Goal: Task Accomplishment & Management: Manage account settings

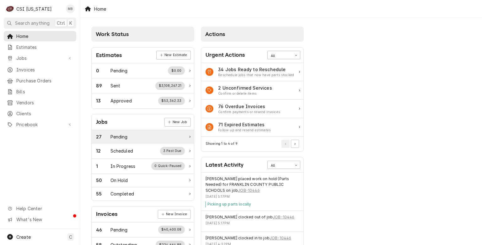
click at [114, 136] on div "Pending" at bounding box center [118, 137] width 17 height 7
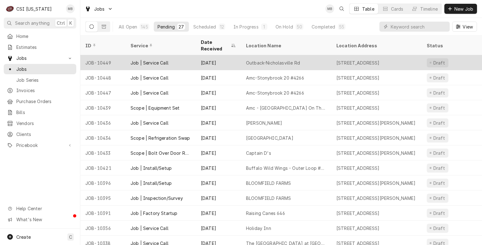
click at [241, 55] on div "Outback-Nicholasville Rd" at bounding box center [286, 62] width 90 height 15
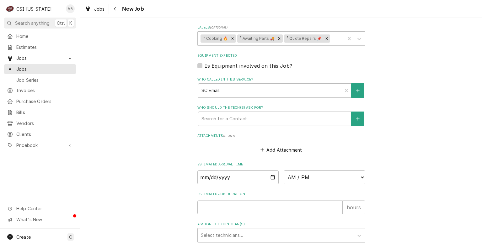
scroll to position [589, 0]
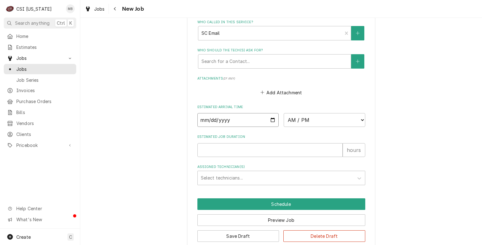
click at [270, 113] on input "Date" at bounding box center [238, 120] width 82 height 14
type textarea "x"
type input "2025-08-11"
type textarea "x"
click at [344, 113] on select "AM / PM 6:00 AM 6:15 AM 6:30 AM 6:45 AM 7:00 AM 7:15 AM 7:30 AM 7:45 AM 8:00 AM…" at bounding box center [325, 120] width 82 height 14
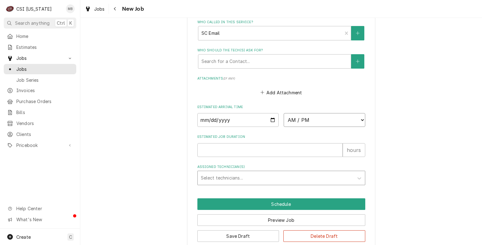
select select "14:00:00"
click at [284, 113] on select "AM / PM 6:00 AM 6:15 AM 6:30 AM 6:45 AM 7:00 AM 7:15 AM 7:30 AM 7:45 AM 8:00 AM…" at bounding box center [325, 120] width 82 height 14
click at [264, 143] on input "Estimated Job Duration" at bounding box center [269, 150] width 145 height 14
type textarea "x"
type input "2"
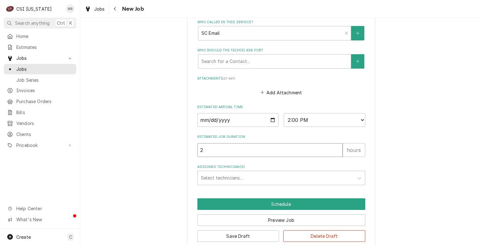
type textarea "x"
type input "2"
click at [209, 173] on div "Assigned Technician(s)" at bounding box center [276, 178] width 150 height 11
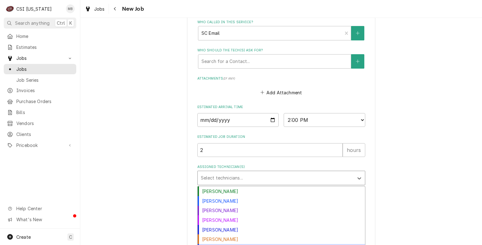
click at [214, 244] on div "[PERSON_NAME]" at bounding box center [281, 249] width 167 height 10
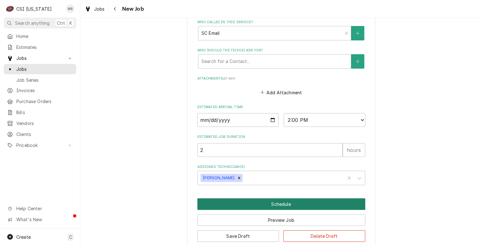
click at [231, 199] on button "Schedule" at bounding box center [281, 205] width 168 height 12
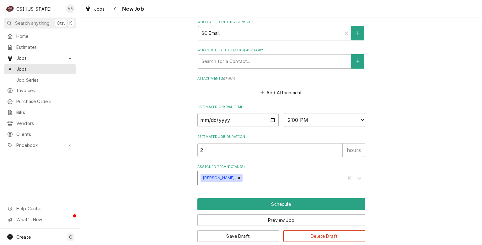
scroll to position [568, 0]
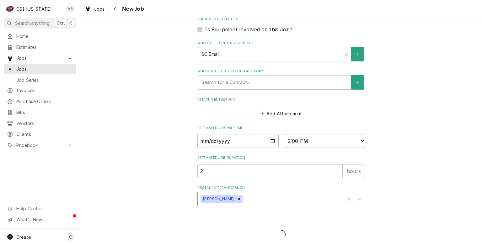
type textarea "x"
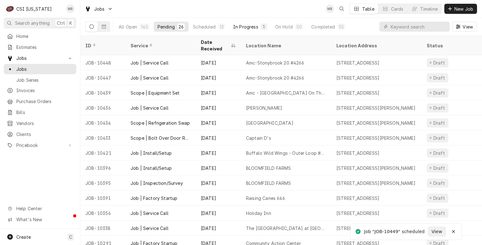
click at [254, 31] on button "In Progress 1" at bounding box center [249, 27] width 41 height 10
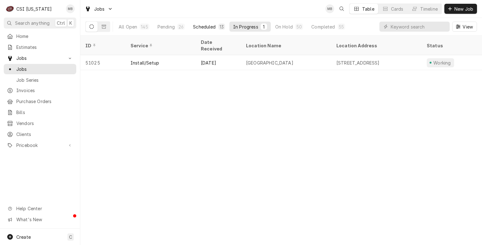
click at [211, 27] on div "Scheduled" at bounding box center [204, 27] width 23 height 7
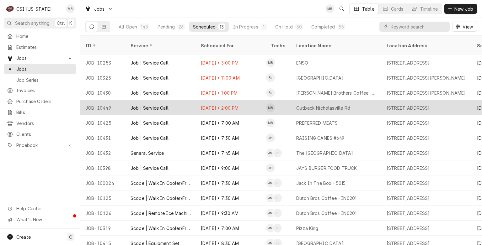
click at [211, 100] on div "Aug 11 • 2:00 PM" at bounding box center [231, 107] width 70 height 15
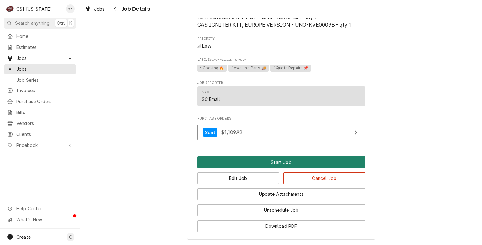
scroll to position [602, 0]
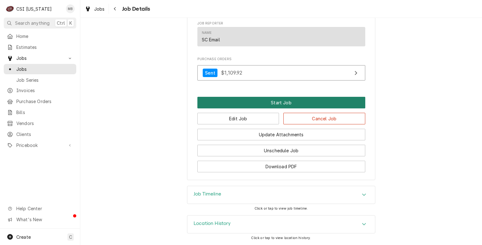
click at [290, 104] on button "Start Job" at bounding box center [281, 103] width 168 height 12
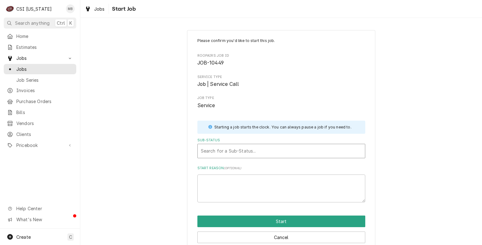
click at [255, 152] on div "Sub-Status" at bounding box center [281, 151] width 161 height 11
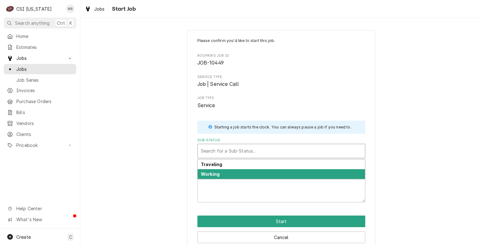
click at [258, 171] on div "Working" at bounding box center [281, 174] width 167 height 10
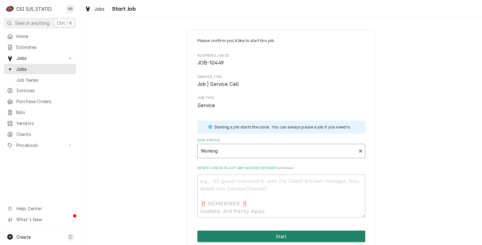
click at [241, 238] on button "Start" at bounding box center [281, 237] width 168 height 12
type textarea "x"
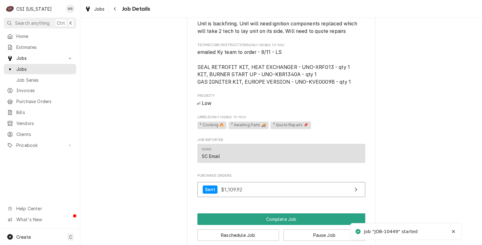
scroll to position [879, 0]
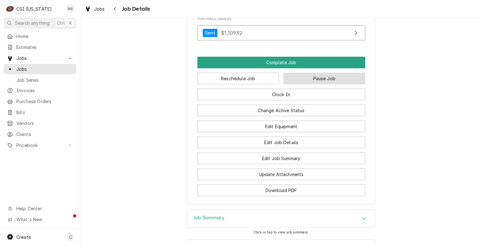
click at [305, 83] on button "Pause Job" at bounding box center [324, 79] width 82 height 12
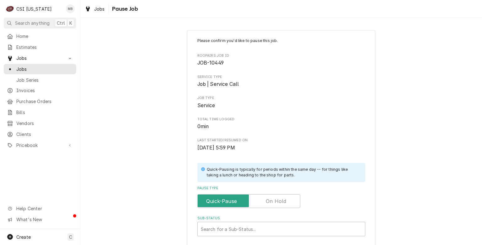
click at [272, 204] on label "Pause Type" at bounding box center [248, 202] width 103 height 14
click at [272, 204] on input "Pause Type" at bounding box center [248, 202] width 97 height 14
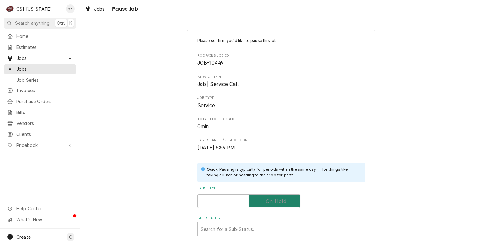
checkbox input "true"
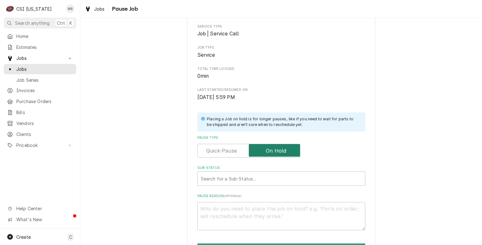
scroll to position [105, 0]
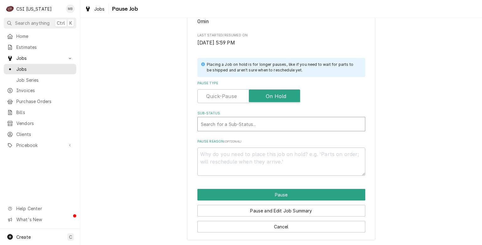
click at [252, 123] on div "Sub-Status" at bounding box center [281, 124] width 161 height 11
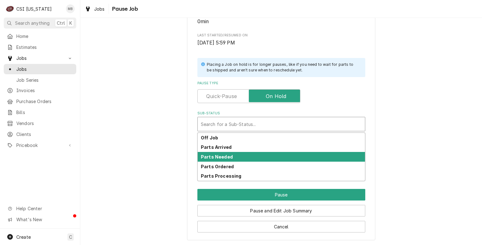
click at [223, 158] on strong "Parts Needed" at bounding box center [217, 156] width 32 height 5
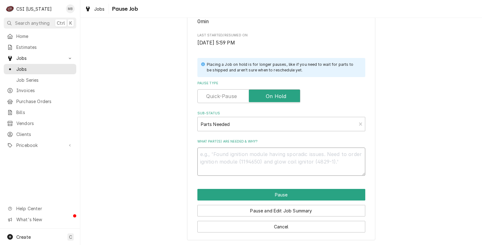
click at [220, 153] on textarea "What part(s) are needed & why?" at bounding box center [281, 162] width 168 height 28
type textarea "x"
type textarea "P"
type textarea "x"
type textarea "PA"
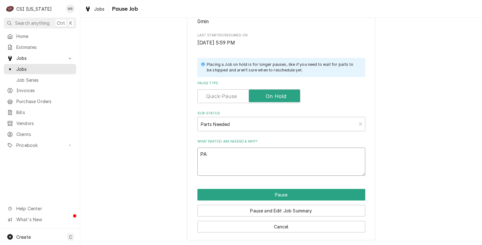
type textarea "x"
type textarea "PAR"
type textarea "x"
type textarea "PART"
type textarea "x"
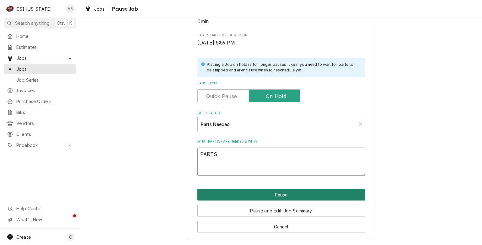
type textarea "PARTS"
click at [290, 198] on button "Pause" at bounding box center [281, 195] width 168 height 12
type textarea "x"
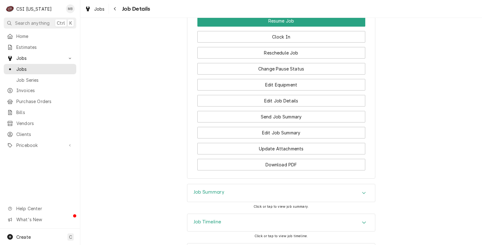
scroll to position [919, 0]
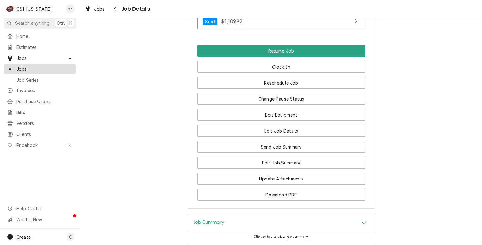
click at [29, 66] on span "Jobs" at bounding box center [44, 69] width 57 height 7
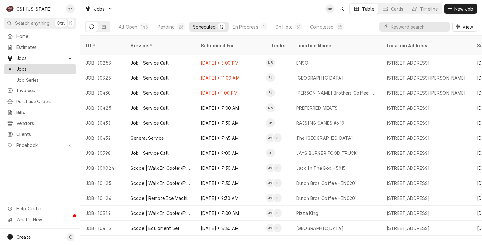
click at [48, 68] on span "Jobs" at bounding box center [44, 69] width 57 height 7
click at [277, 27] on div "On Hold" at bounding box center [284, 27] width 18 height 7
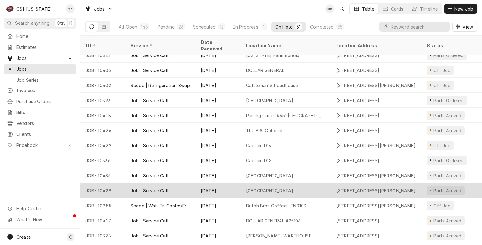
scroll to position [491, 0]
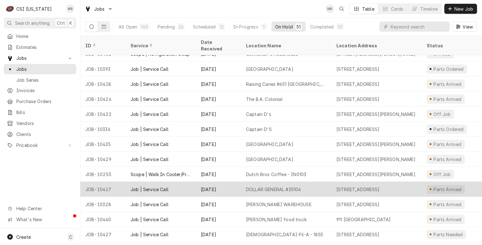
click at [198, 185] on div "[DATE]" at bounding box center [218, 189] width 45 height 15
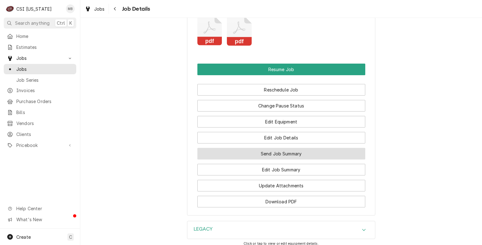
scroll to position [753, 0]
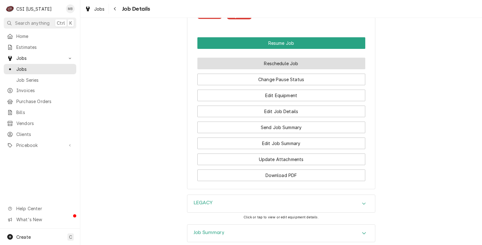
click at [277, 69] on button "Reschedule Job" at bounding box center [281, 64] width 168 height 12
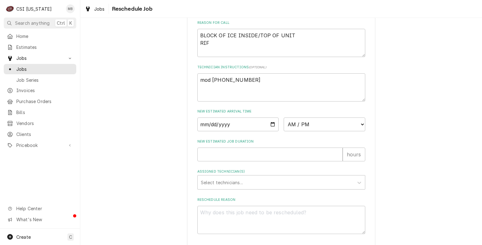
scroll to position [244, 0]
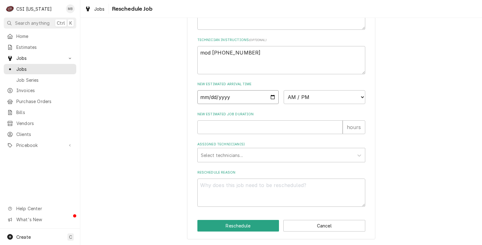
click at [270, 97] on input "Date" at bounding box center [238, 97] width 82 height 14
type textarea "x"
type input "2025-08-12"
click at [340, 100] on select "AM / PM 6:00 AM 6:15 AM 6:30 AM 6:45 AM 7:00 AM 7:15 AM 7:30 AM 7:45 AM 8:00 AM…" at bounding box center [325, 97] width 82 height 14
select select "10:00:00"
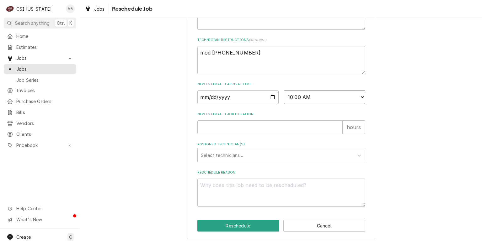
click at [284, 91] on select "AM / PM 6:00 AM 6:15 AM 6:30 AM 6:45 AM 7:00 AM 7:15 AM 7:30 AM 7:45 AM 8:00 AM…" at bounding box center [325, 97] width 82 height 14
click at [260, 131] on input "New Estimated Job Duration" at bounding box center [269, 128] width 145 height 14
type textarea "x"
type input "2"
click at [232, 155] on div "Assigned Technician(s)" at bounding box center [276, 155] width 150 height 11
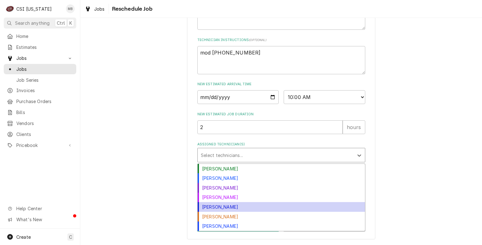
click at [216, 207] on div "[PERSON_NAME]" at bounding box center [281, 207] width 167 height 10
type textarea "x"
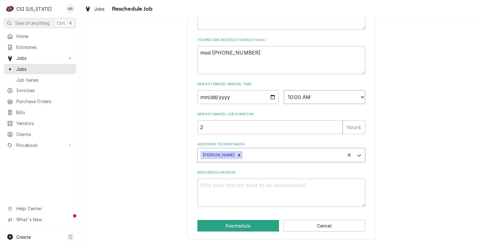
click at [328, 104] on select "AM / PM 6:00 AM 6:15 AM 6:30 AM 6:45 AM 7:00 AM 7:15 AM 7:30 AM 7:45 AM 8:00 AM…" at bounding box center [325, 97] width 82 height 14
select select "12:00:00"
click at [284, 91] on select "AM / PM 6:00 AM 6:15 AM 6:30 AM 6:45 AM 7:00 AM 7:15 AM 7:30 AM 7:45 AM 8:00 AM…" at bounding box center [325, 97] width 82 height 14
click at [258, 189] on textarea "Reschedule Reason" at bounding box center [281, 193] width 168 height 28
type textarea "x"
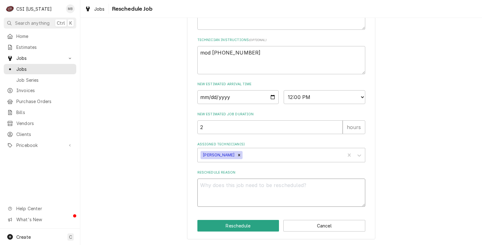
type textarea "P"
type textarea "x"
type textarea "PA"
type textarea "x"
type textarea "PAR"
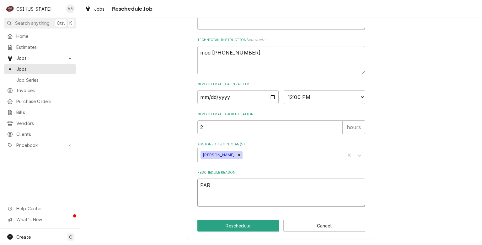
type textarea "x"
type textarea "PART"
type textarea "x"
type textarea "PARTS"
type textarea "x"
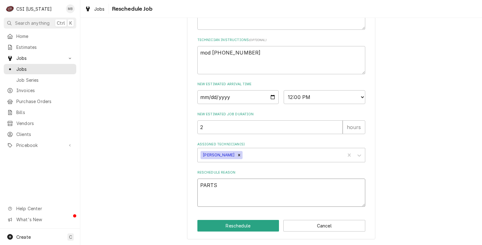
type textarea "PARTS"
type textarea "x"
type textarea "PARTS A"
type textarea "x"
type textarea "PARTS AR"
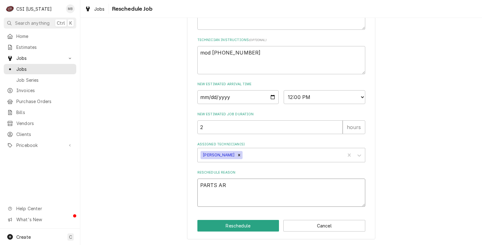
type textarea "x"
type textarea "PARTS ARR"
type textarea "x"
type textarea "PARTS ARRI"
type textarea "x"
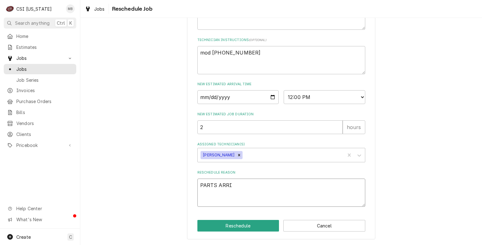
type textarea "PARTS ARRIV"
type textarea "x"
type textarea "PARTS ARRIVE"
type textarea "x"
type textarea "PARTS ARRIVED"
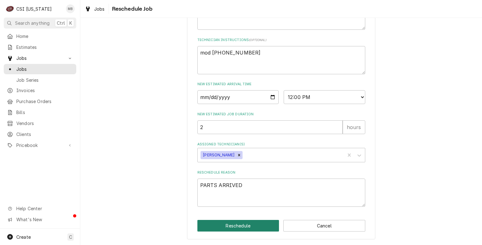
click at [251, 223] on button "Reschedule" at bounding box center [238, 226] width 82 height 12
type textarea "x"
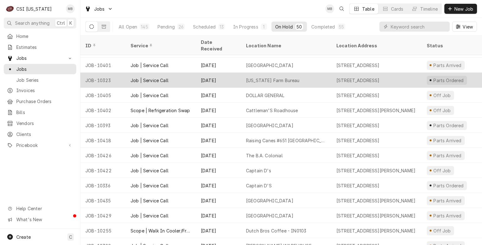
scroll to position [403, 0]
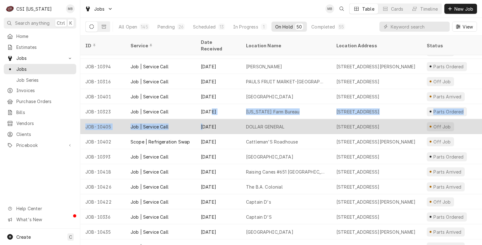
drag, startPoint x: 209, startPoint y: 104, endPoint x: 205, endPoint y: 115, distance: 12.1
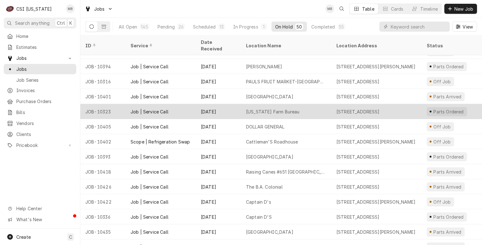
drag, startPoint x: 205, startPoint y: 115, endPoint x: 178, endPoint y: 101, distance: 30.2
click at [178, 104] on div "Job | Service Call" at bounding box center [161, 111] width 70 height 15
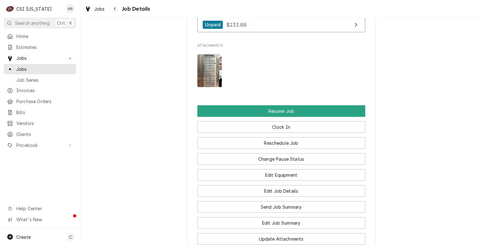
scroll to position [785, 0]
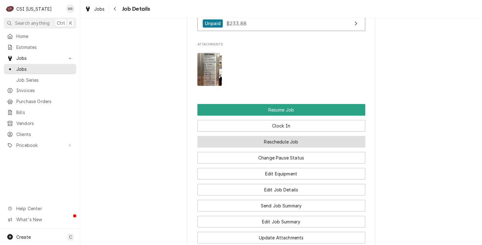
click at [268, 136] on button "Reschedule Job" at bounding box center [281, 142] width 168 height 12
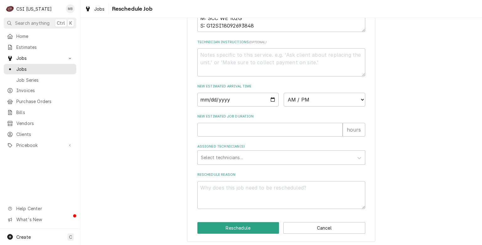
scroll to position [245, 0]
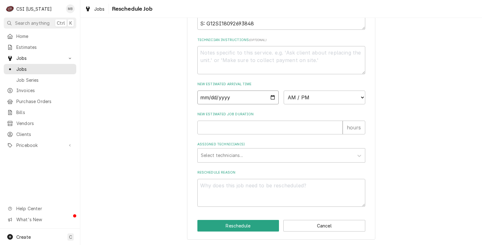
click at [272, 97] on input "Date" at bounding box center [238, 98] width 82 height 14
type input "[DATE]"
type textarea "x"
click at [310, 103] on select "AM / PM 6:00 AM 6:15 AM 6:30 AM 6:45 AM 7:00 AM 7:15 AM 7:30 AM 7:45 AM 8:00 AM…" at bounding box center [325, 98] width 82 height 14
select select "06:30:00"
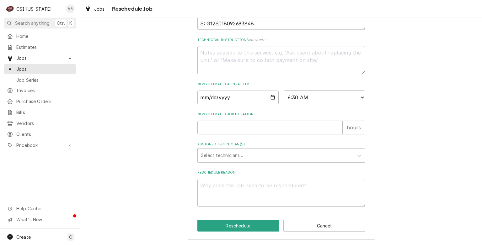
click at [284, 91] on select "AM / PM 6:00 AM 6:15 AM 6:30 AM 6:45 AM 7:00 AM 7:15 AM 7:30 AM 7:45 AM 8:00 AM…" at bounding box center [325, 98] width 82 height 14
click at [254, 131] on input "New Estimated Job Duration" at bounding box center [269, 128] width 145 height 14
type textarea "x"
type input "2"
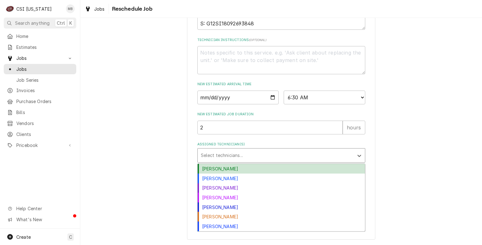
click at [246, 159] on div "Assigned Technician(s)" at bounding box center [276, 155] width 150 height 11
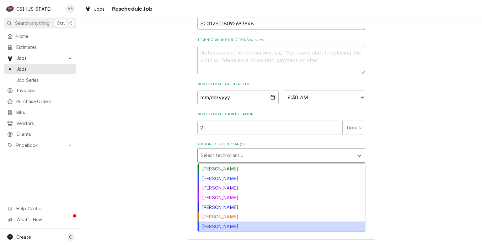
click at [213, 229] on div "Matt Brewington" at bounding box center [281, 227] width 167 height 10
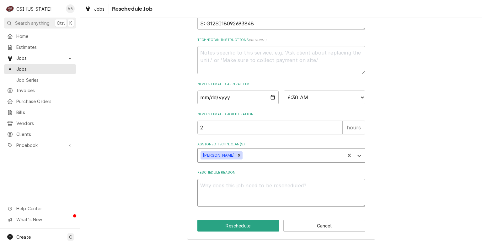
click at [213, 193] on textarea "Reschedule Reason" at bounding box center [281, 193] width 168 height 28
type textarea "x"
type textarea "P"
type textarea "x"
type textarea "PA"
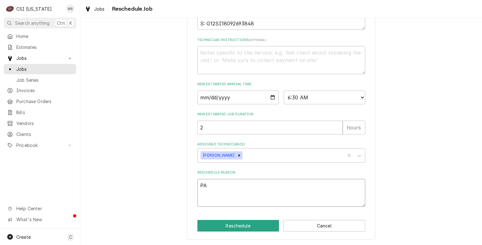
type textarea "x"
type textarea "PAR"
type textarea "x"
type textarea "PART"
type textarea "x"
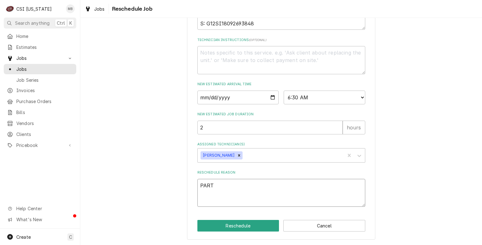
type textarea "PARTS"
type textarea "x"
type textarea "PARTS"
type textarea "x"
type textarea "PARTS A"
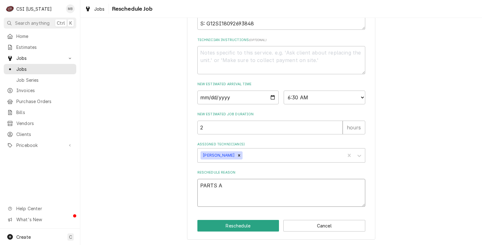
type textarea "x"
type textarea "PARTS AR"
type textarea "x"
type textarea "PARTS ARR"
type textarea "x"
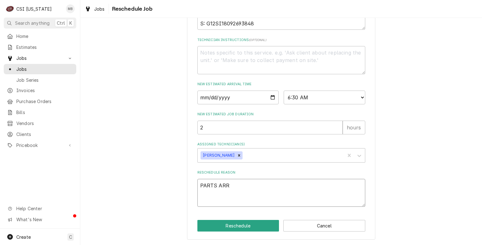
type textarea "PARTS ARRI"
type textarea "x"
type textarea "PARTS ARRIV"
type textarea "x"
type textarea "PARTS ARRIVE"
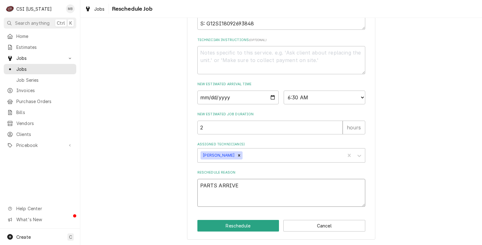
type textarea "x"
type textarea "PARTS ARRIVED"
click at [218, 223] on button "Reschedule" at bounding box center [238, 226] width 82 height 12
type textarea "x"
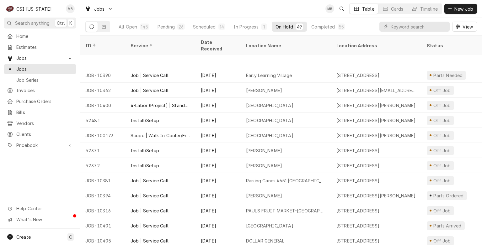
scroll to position [319, 0]
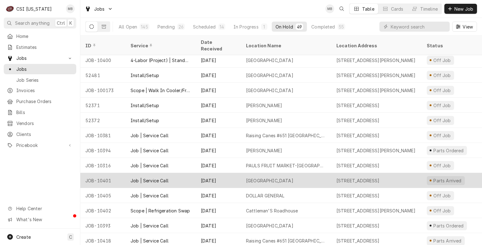
click at [238, 173] on div "[DATE]" at bounding box center [218, 180] width 45 height 15
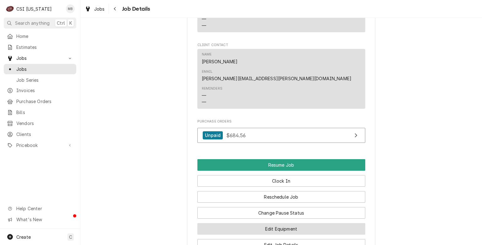
scroll to position [785, 0]
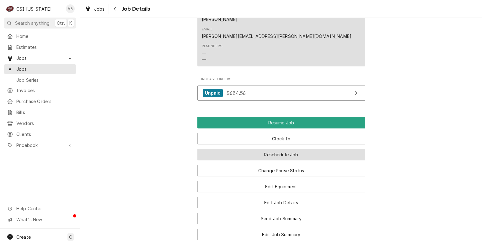
click at [265, 149] on button "Reschedule Job" at bounding box center [281, 155] width 168 height 12
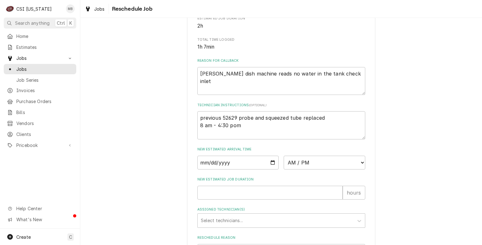
scroll to position [157, 0]
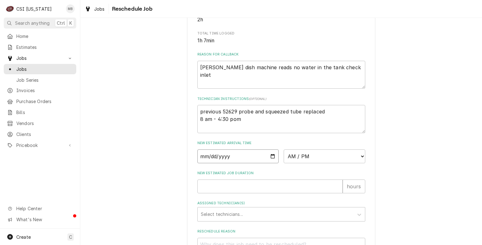
click at [268, 164] on input "Date" at bounding box center [238, 157] width 82 height 14
type input "[DATE]"
type textarea "x"
click at [301, 164] on select "AM / PM 6:00 AM 6:15 AM 6:30 AM 6:45 AM 7:00 AM 7:15 AM 7:30 AM 7:45 AM 8:00 AM…" at bounding box center [325, 157] width 82 height 14
select select "11:00:00"
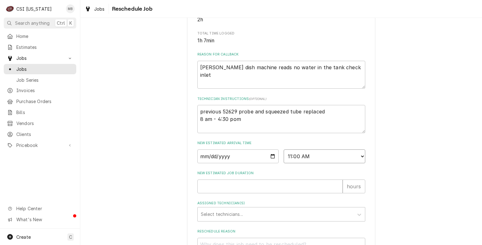
click at [284, 157] on select "AM / PM 6:00 AM 6:15 AM 6:30 AM 6:45 AM 7:00 AM 7:15 AM 7:30 AM 7:45 AM 8:00 AM…" at bounding box center [325, 157] width 82 height 14
click at [239, 194] on input "New Estimated Job Duration" at bounding box center [269, 187] width 145 height 14
type textarea "x"
type input "2"
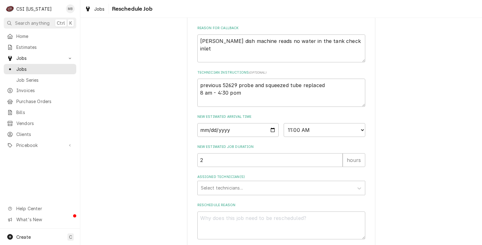
scroll to position [220, 0]
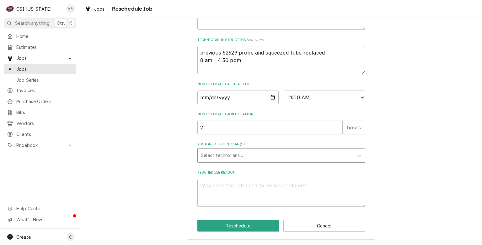
click at [230, 158] on div "Assigned Technician(s)" at bounding box center [276, 155] width 150 height 11
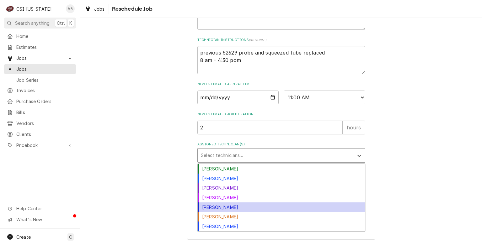
click at [215, 212] on div "[PERSON_NAME]" at bounding box center [281, 208] width 167 height 10
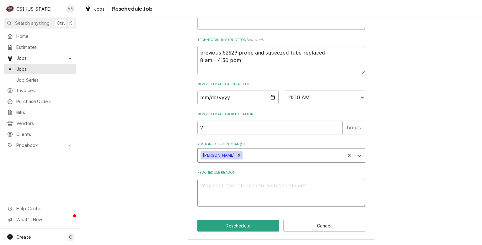
click at [242, 192] on textarea "Reschedule Reason" at bounding box center [281, 193] width 168 height 28
type textarea "x"
type textarea "P"
type textarea "x"
type textarea "PA"
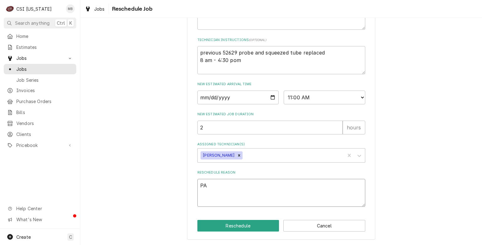
type textarea "x"
type textarea "PAR"
type textarea "x"
type textarea "PART"
type textarea "x"
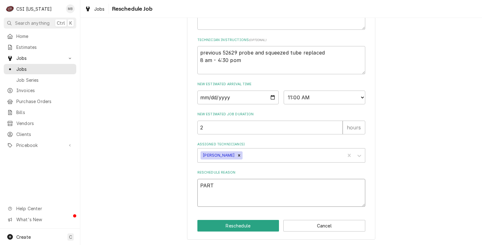
type textarea "PARTS"
type textarea "x"
type textarea "PARTS"
type textarea "x"
type textarea "PARTS A"
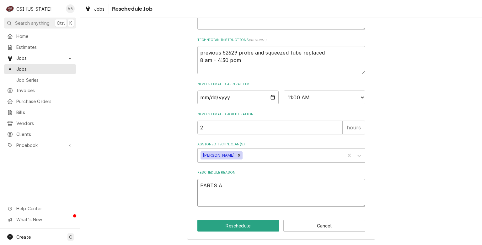
type textarea "x"
type textarea "PARTS AR"
type textarea "x"
type textarea "PARTS ARR"
type textarea "x"
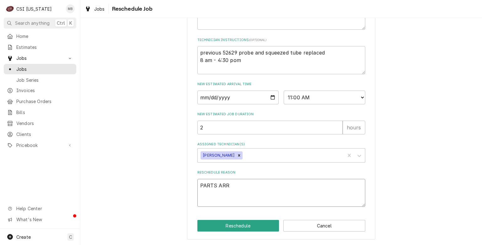
type textarea "PARTS ARRI"
type textarea "x"
type textarea "PARTS ARRIVE"
type textarea "x"
type textarea "PARTS ARRIVED"
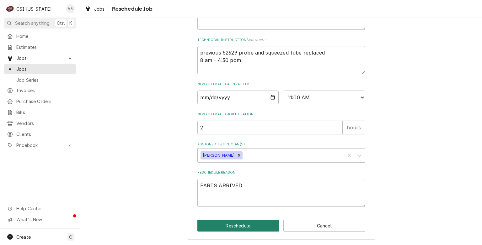
click at [211, 230] on button "Reschedule" at bounding box center [238, 226] width 82 height 12
type textarea "x"
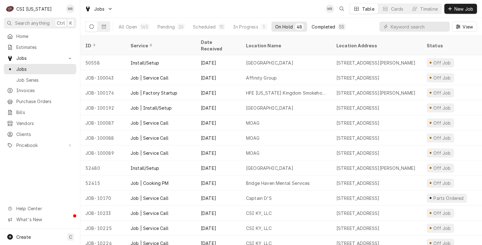
click at [338, 29] on div "55" at bounding box center [342, 27] width 8 height 6
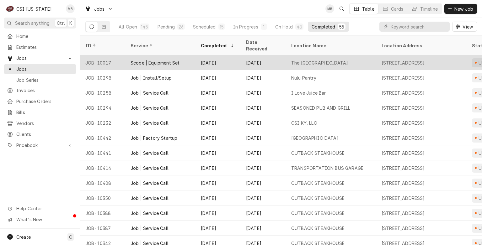
click at [182, 58] on div "Scope | Equipment Set" at bounding box center [161, 62] width 70 height 15
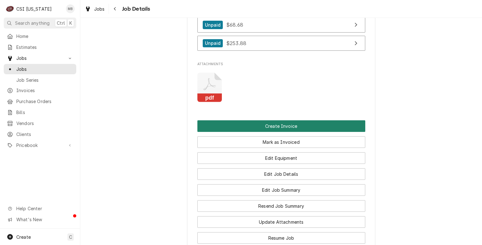
scroll to position [565, 0]
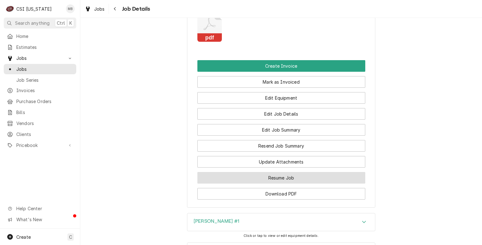
click at [270, 182] on button "Resume Job" at bounding box center [281, 178] width 168 height 12
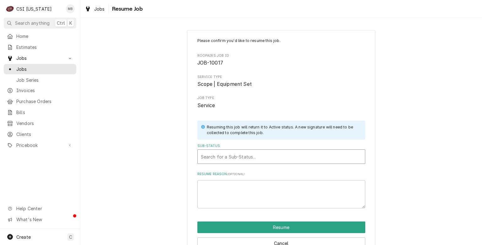
click at [249, 158] on div "Sub-Status" at bounding box center [281, 156] width 161 height 11
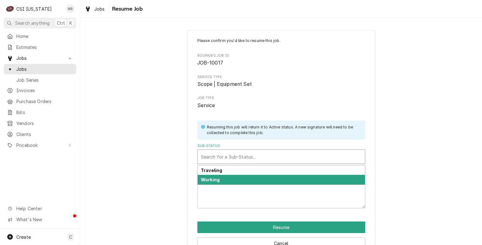
click at [239, 180] on div "Working" at bounding box center [281, 180] width 167 height 10
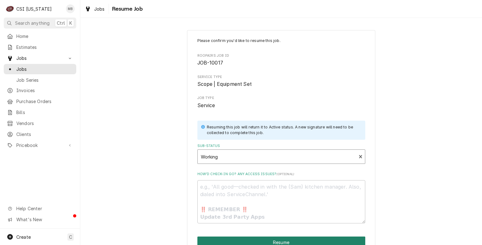
click at [276, 243] on button "Resume" at bounding box center [281, 243] width 168 height 12
type textarea "x"
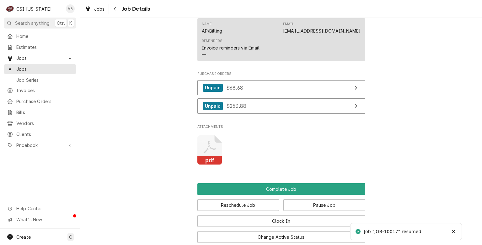
scroll to position [628, 0]
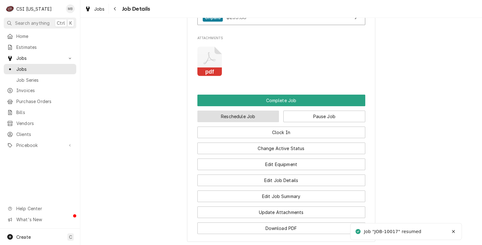
click at [241, 121] on button "Reschedule Job" at bounding box center [238, 117] width 82 height 12
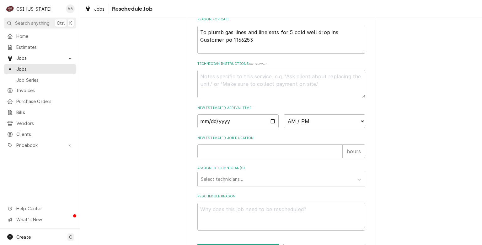
scroll to position [223, 0]
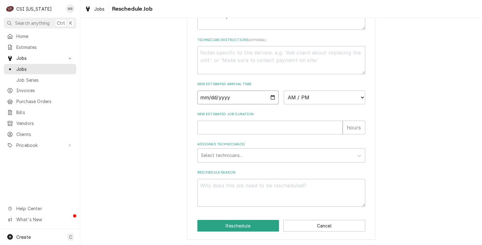
click at [265, 93] on input "Date" at bounding box center [238, 98] width 82 height 14
click at [270, 98] on input "Date" at bounding box center [238, 98] width 82 height 14
type input "[DATE]"
type textarea "x"
click at [358, 96] on select "AM / PM 6:00 AM 6:15 AM 6:30 AM 6:45 AM 7:00 AM 7:15 AM 7:30 AM 7:45 AM 8:00 AM…" at bounding box center [325, 98] width 82 height 14
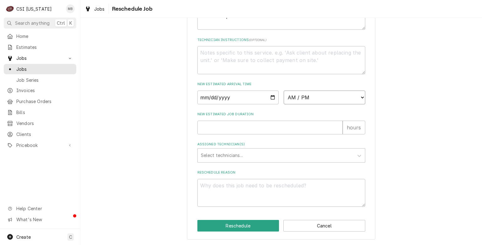
select select "10:00:00"
click at [284, 91] on select "AM / PM 6:00 AM 6:15 AM 6:30 AM 6:45 AM 7:00 AM 7:15 AM 7:30 AM 7:45 AM 8:00 AM…" at bounding box center [325, 98] width 82 height 14
click at [247, 127] on input "New Estimated Job Duration" at bounding box center [269, 128] width 145 height 14
type textarea "x"
type input "2"
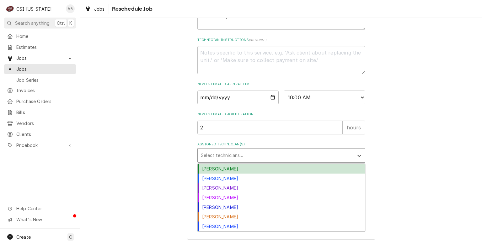
click at [248, 162] on div "Select technicians..." at bounding box center [276, 156] width 156 height 14
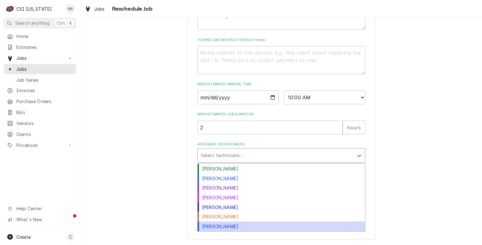
click at [230, 225] on div "[PERSON_NAME]" at bounding box center [281, 227] width 167 height 10
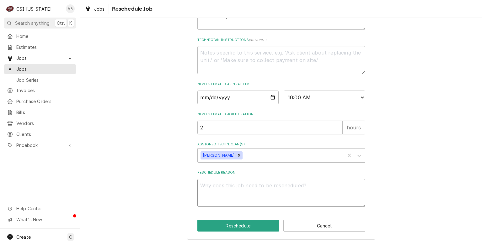
click at [227, 190] on textarea "Reschedule Reason" at bounding box center [281, 193] width 168 height 28
type textarea "x"
type textarea "S"
type textarea "x"
type textarea "ST"
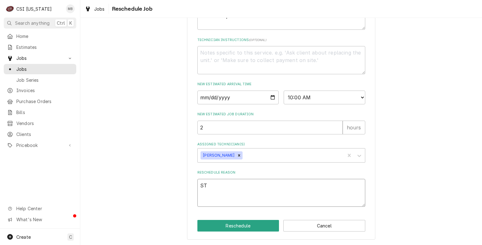
type textarea "x"
type textarea "STAR"
type textarea "x"
type textarea "START"
type textarea "x"
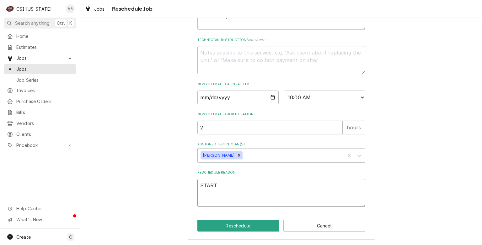
type textarea "START"
type textarea "x"
type textarea "START U"
type textarea "x"
type textarea "START UP"
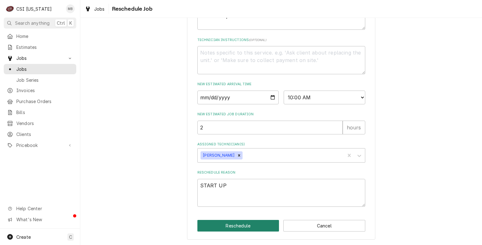
click at [212, 230] on button "Reschedule" at bounding box center [238, 226] width 82 height 12
type textarea "x"
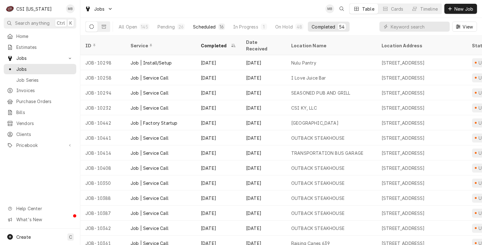
click at [209, 24] on div "Scheduled" at bounding box center [204, 27] width 23 height 7
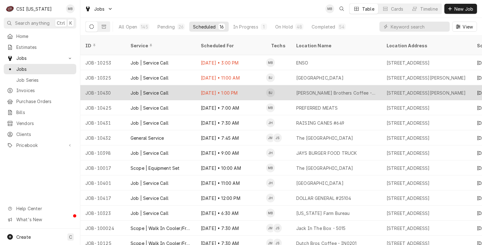
click at [197, 88] on div "Aug 11 • 1:00 PM" at bounding box center [231, 92] width 70 height 15
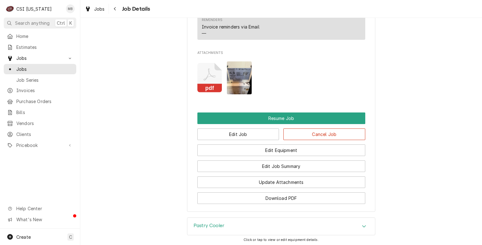
scroll to position [722, 0]
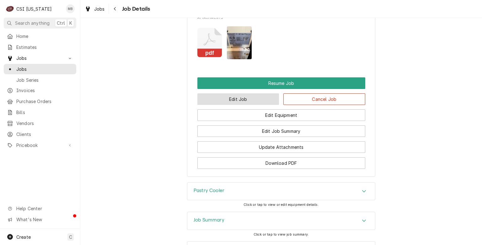
click at [263, 94] on button "Edit Job" at bounding box center [238, 100] width 82 height 12
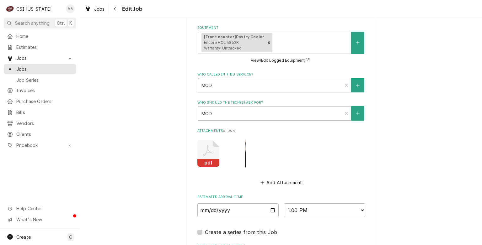
scroll to position [534, 0]
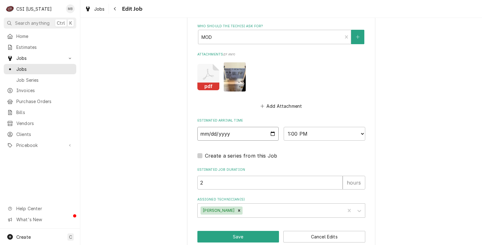
click at [269, 132] on input "2025-08-11" at bounding box center [238, 134] width 82 height 14
type textarea "x"
type input "2025-08-12"
type textarea "x"
click at [339, 134] on select "AM / PM 6:00 AM 6:15 AM 6:30 AM 6:45 AM 7:00 AM 7:15 AM 7:30 AM 7:45 AM 8:00 AM…" at bounding box center [325, 134] width 82 height 14
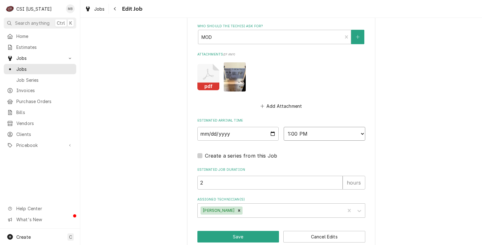
select select "07:00:00"
click at [284, 127] on select "AM / PM 6:00 AM 6:15 AM 6:30 AM 6:45 AM 7:00 AM 7:15 AM 7:30 AM 7:45 AM 8:00 AM…" at bounding box center [325, 134] width 82 height 14
click at [248, 236] on button "Save" at bounding box center [238, 237] width 82 height 12
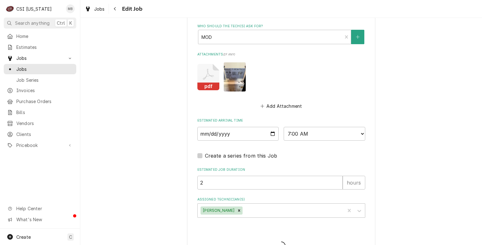
type textarea "x"
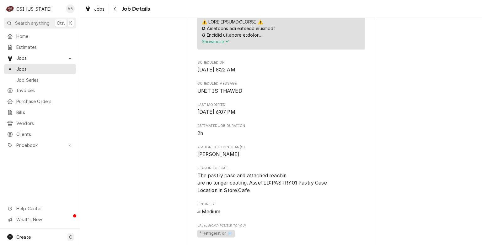
scroll to position [169, 0]
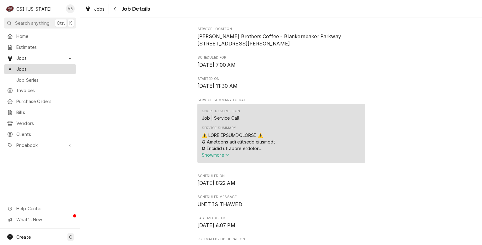
click at [35, 71] on link "Jobs" at bounding box center [40, 69] width 72 height 10
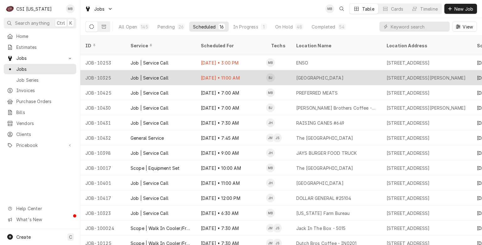
click at [171, 72] on div "Job | Service Call" at bounding box center [161, 77] width 70 height 15
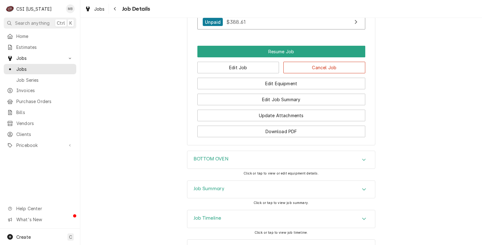
scroll to position [872, 0]
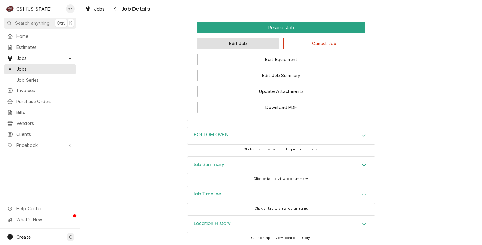
click at [242, 47] on button "Edit Job" at bounding box center [238, 44] width 82 height 12
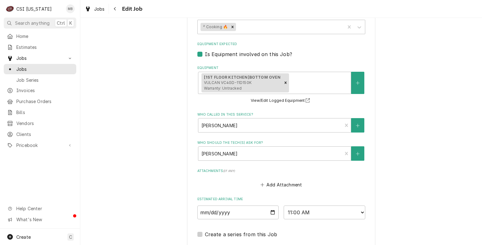
scroll to position [526, 0]
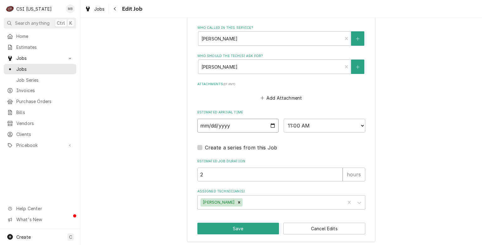
click at [271, 124] on input "2025-08-11" at bounding box center [238, 126] width 82 height 14
type textarea "x"
type input "2025-08-12"
type textarea "x"
click at [312, 119] on select "AM / PM 6:00 AM 6:15 AM 6:30 AM 6:45 AM 7:00 AM 7:15 AM 7:30 AM 7:45 AM 8:00 AM…" at bounding box center [325, 126] width 82 height 14
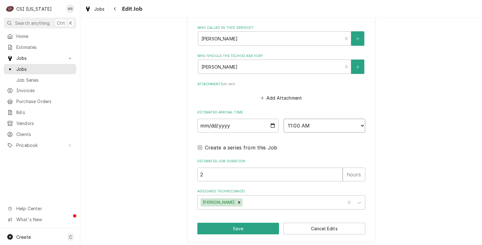
select select "09:00:00"
click at [284, 119] on select "AM / PM 6:00 AM 6:15 AM 6:30 AM 6:45 AM 7:00 AM 7:15 AM 7:30 AM 7:45 AM 8:00 AM…" at bounding box center [325, 126] width 82 height 14
click at [241, 228] on button "Save" at bounding box center [238, 229] width 82 height 12
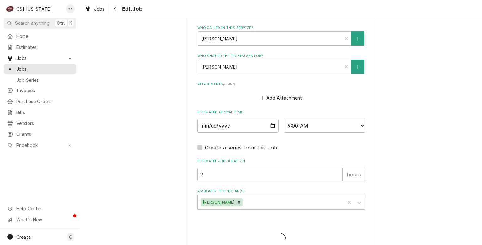
type textarea "x"
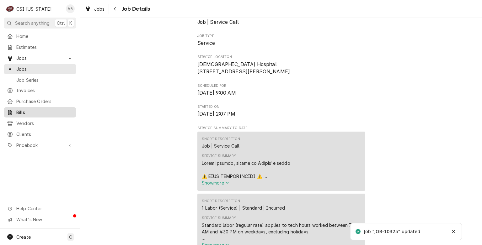
scroll to position [126, 0]
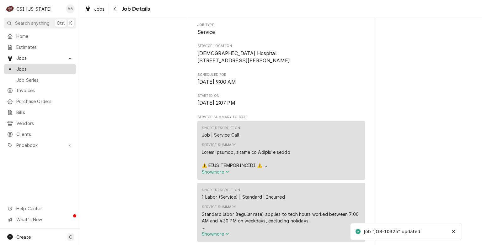
click at [27, 69] on span "Jobs" at bounding box center [44, 69] width 57 height 7
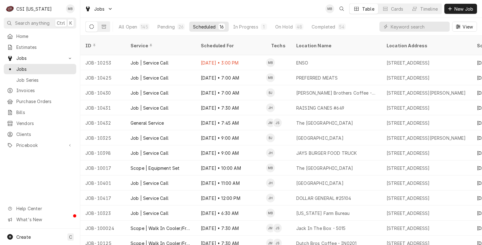
click at [247, 21] on div "All Open 145 Pending 26 Scheduled 16 In Progress 1 On Hold 48 Completed 54" at bounding box center [232, 27] width 235 height 18
click at [288, 27] on div "On Hold" at bounding box center [284, 27] width 18 height 7
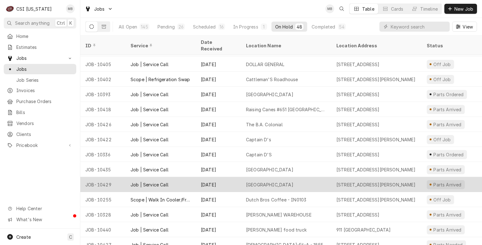
scroll to position [439, 0]
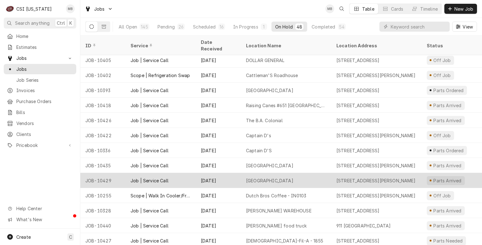
click at [221, 173] on div "[DATE]" at bounding box center [218, 180] width 45 height 15
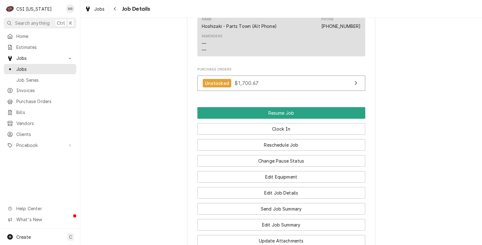
scroll to position [508, 0]
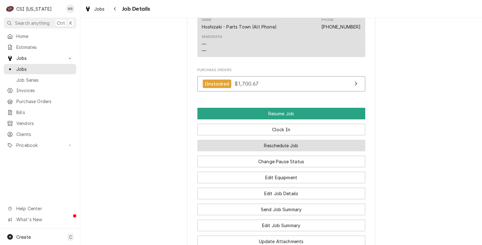
click at [344, 147] on button "Reschedule Job" at bounding box center [281, 146] width 168 height 12
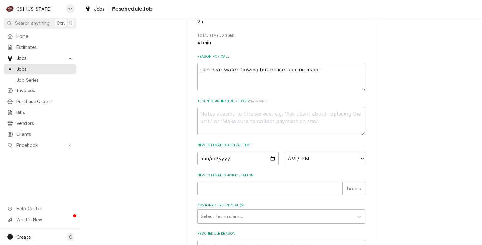
scroll to position [220, 0]
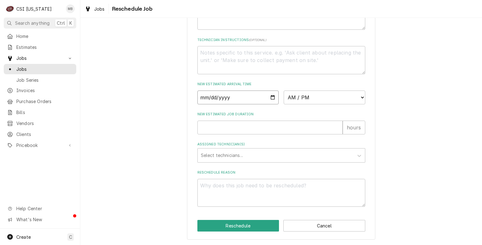
click at [269, 102] on input "Date" at bounding box center [238, 98] width 82 height 14
type input "2025-08-12"
type textarea "x"
click at [349, 97] on select "AM / PM 6:00 AM 6:15 AM 6:30 AM 6:45 AM 7:00 AM 7:15 AM 7:30 AM 7:45 AM 8:00 AM…" at bounding box center [325, 98] width 82 height 14
click at [162, 102] on div "Please provide some additional details to reschedule this job. Roopairs Job ID …" at bounding box center [281, 27] width 402 height 437
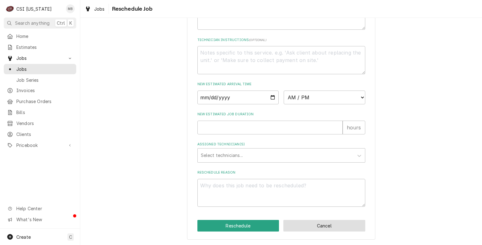
click at [316, 232] on button "Cancel" at bounding box center [324, 226] width 82 height 12
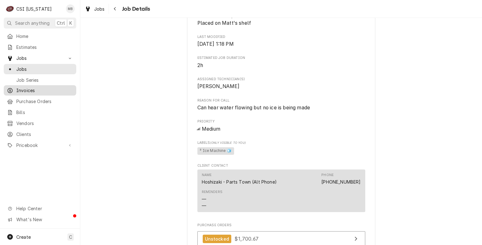
scroll to position [351, 0]
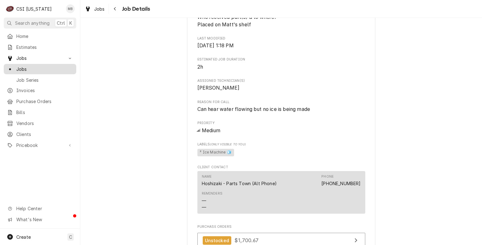
click at [38, 71] on link "Jobs" at bounding box center [40, 69] width 72 height 10
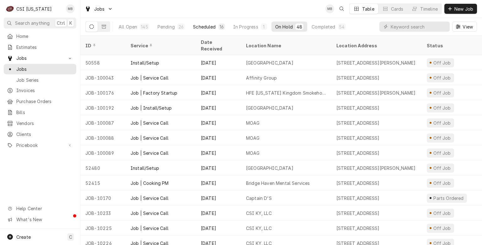
click at [200, 25] on div "Scheduled" at bounding box center [204, 27] width 23 height 7
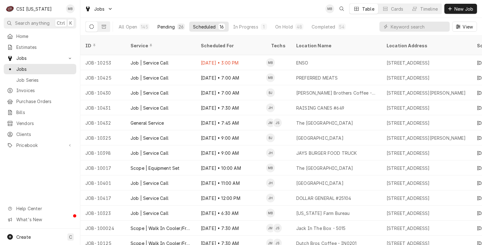
click at [163, 26] on div "Pending" at bounding box center [166, 27] width 17 height 7
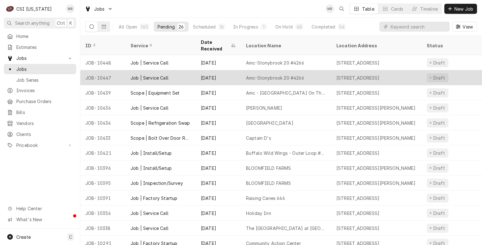
click at [193, 70] on div "Job | Service Call" at bounding box center [161, 77] width 70 height 15
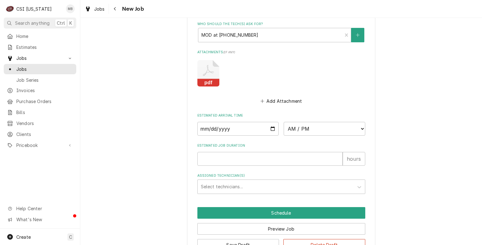
scroll to position [694, 0]
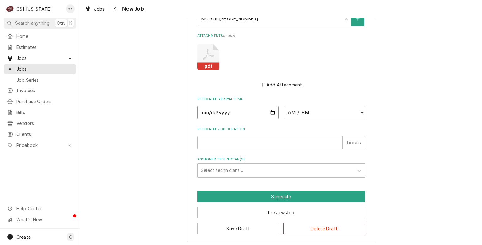
click at [269, 110] on input "Date" at bounding box center [238, 113] width 82 height 14
type textarea "x"
type input "[DATE]"
type textarea "x"
click at [355, 112] on select "AM / PM 6:00 AM 6:15 AM 6:30 AM 6:45 AM 7:00 AM 7:15 AM 7:30 AM 7:45 AM 8:00 AM…" at bounding box center [325, 113] width 82 height 14
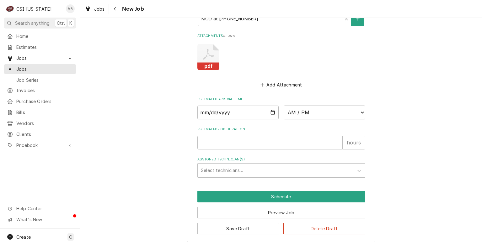
select select "11:00:00"
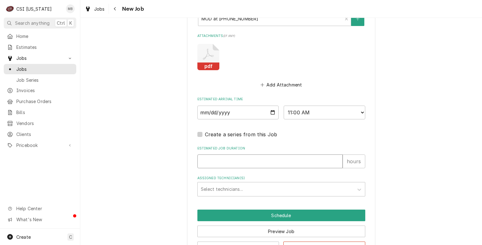
click at [254, 156] on input "Estimated Job Duration" at bounding box center [269, 162] width 145 height 14
type textarea "x"
type input "2"
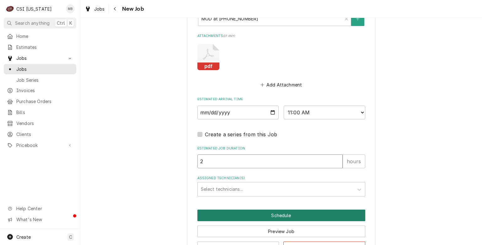
type textarea "x"
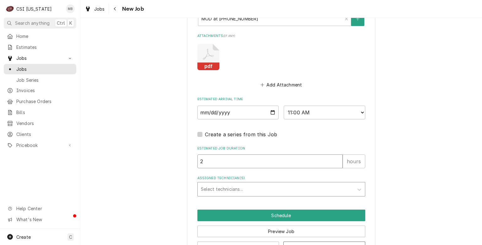
type input "2"
click at [237, 188] on div "Assigned Technician(s)" at bounding box center [276, 189] width 150 height 11
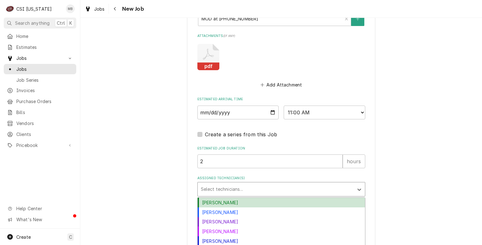
click at [223, 201] on div "Bryant Jolley" at bounding box center [281, 203] width 167 height 10
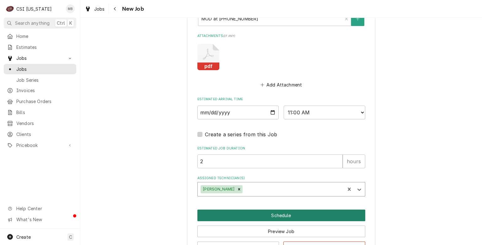
click at [231, 214] on button "Schedule" at bounding box center [281, 216] width 168 height 12
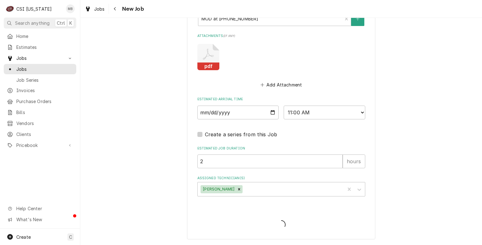
scroll to position [692, 0]
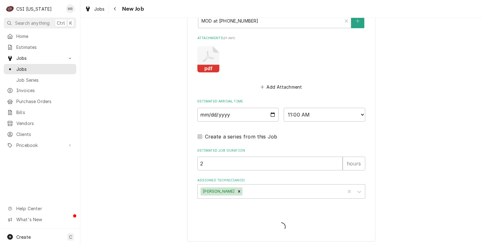
type textarea "x"
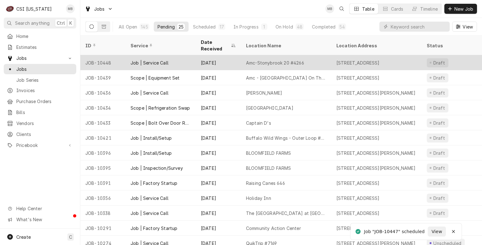
click at [174, 55] on div "Job | Service Call" at bounding box center [161, 62] width 70 height 15
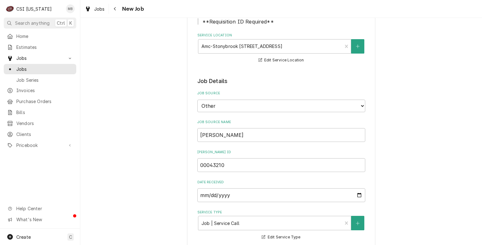
type textarea "x"
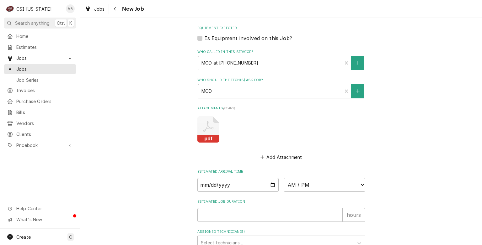
scroll to position [722, 0]
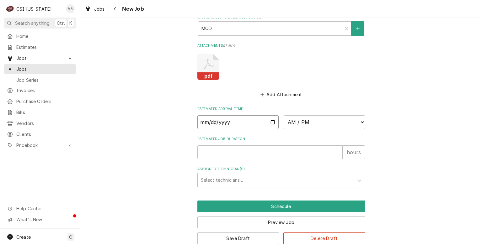
click at [271, 121] on input "Date" at bounding box center [238, 122] width 82 height 14
type input "[DATE]"
type textarea "x"
click at [341, 120] on select "AM / PM 6:00 AM 6:15 AM 6:30 AM 6:45 AM 7:00 AM 7:15 AM 7:30 AM 7:45 AM 8:00 AM…" at bounding box center [325, 122] width 82 height 14
select select "13:00:00"
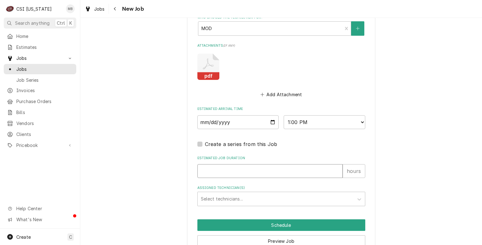
click at [256, 167] on input "Estimated Job Duration" at bounding box center [269, 171] width 145 height 14
type textarea "x"
type input "2"
type textarea "x"
type input "2"
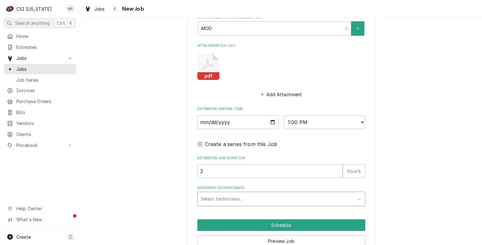
click at [246, 196] on div "Assigned Technician(s)" at bounding box center [276, 199] width 150 height 11
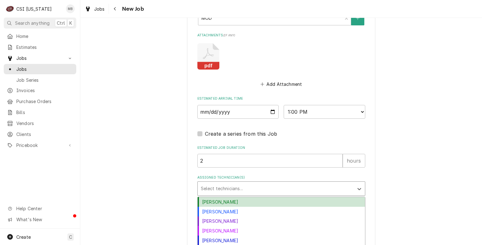
scroll to position [751, 0]
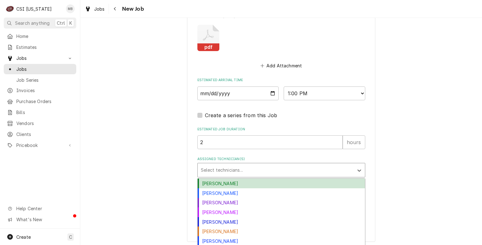
click at [219, 183] on div "Bryant Jolley" at bounding box center [281, 184] width 167 height 10
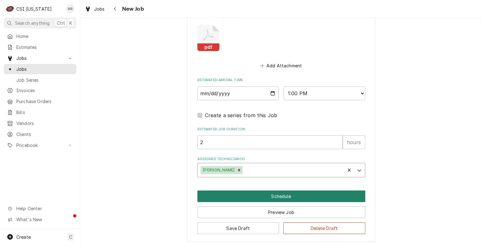
click at [274, 191] on button "Schedule" at bounding box center [281, 197] width 168 height 12
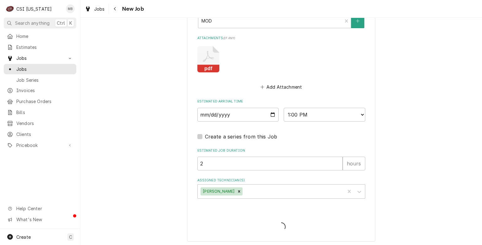
type textarea "x"
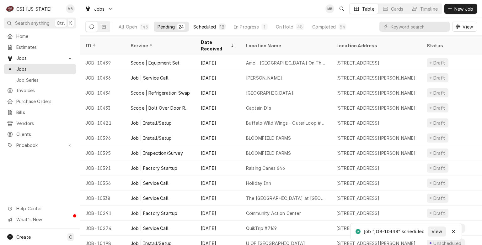
click at [190, 23] on button "Scheduled 18" at bounding box center [210, 27] width 40 height 10
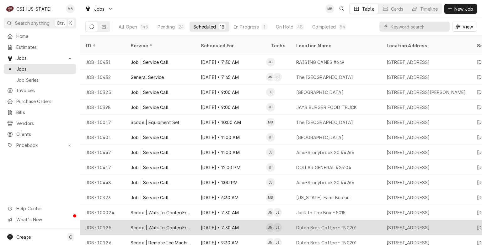
scroll to position [47, 0]
